Goal: Find specific page/section: Find specific page/section

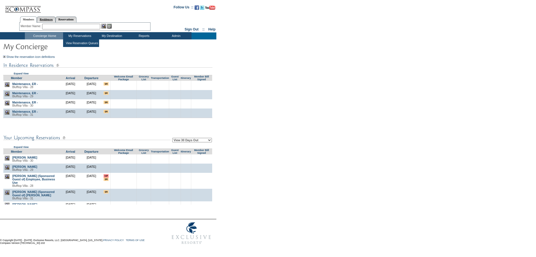
click at [51, 18] on link "Residences" at bounding box center [46, 19] width 19 height 6
click at [75, 19] on link "Reservations" at bounding box center [66, 19] width 21 height 6
click at [55, 18] on link "Residences" at bounding box center [46, 19] width 19 height 6
click at [33, 18] on link "Members" at bounding box center [28, 19] width 17 height 6
click at [25, 8] on img at bounding box center [23, 6] width 36 height 11
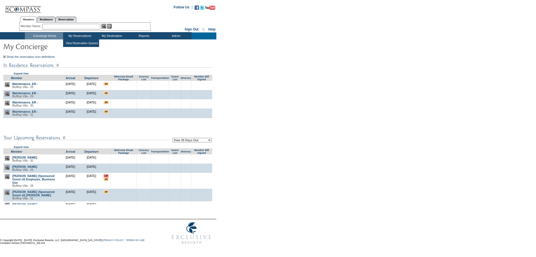
click at [75, 34] on td "My Reservations" at bounding box center [79, 35] width 32 height 7
click at [122, 36] on td "My Destination" at bounding box center [111, 35] width 32 height 7
click at [27, 159] on link "[PERSON_NAME]" at bounding box center [24, 157] width 25 height 3
